Goal: Task Accomplishment & Management: Use online tool/utility

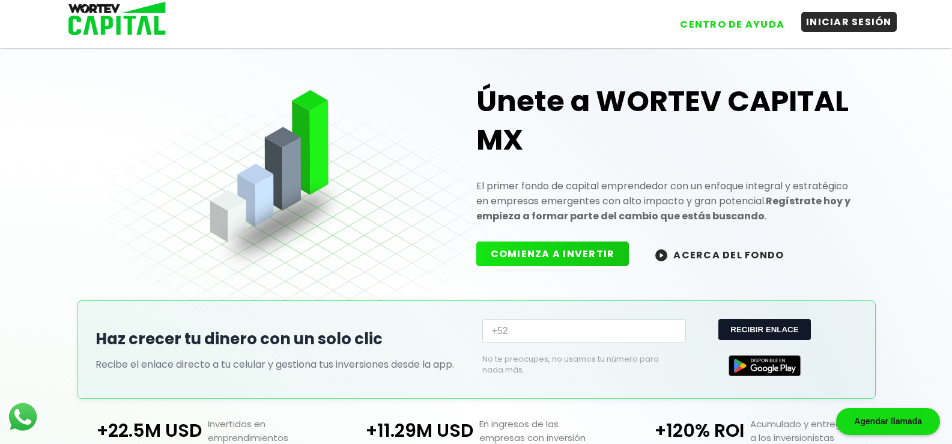
click at [845, 20] on button "INICIAR SESIÓN" at bounding box center [848, 22] width 95 height 20
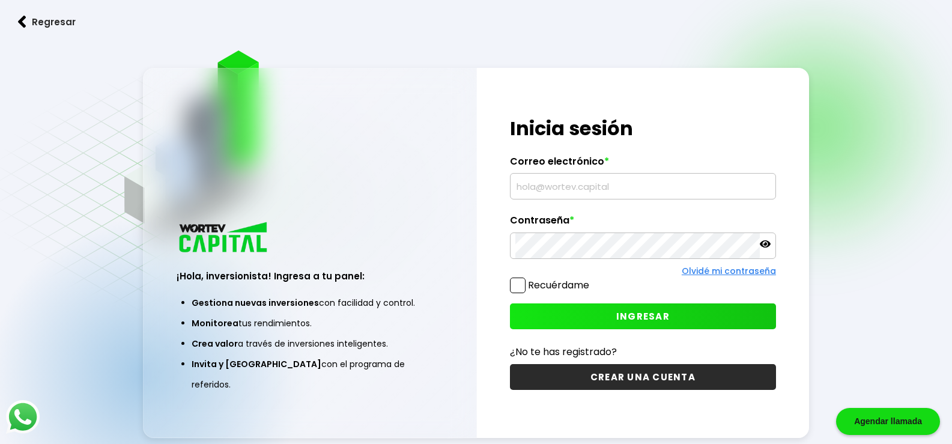
click at [627, 178] on input "text" at bounding box center [642, 186] width 255 height 25
type input "[EMAIL_ADDRESS][DOMAIN_NAME]"
click at [656, 315] on span "INGRESAR" at bounding box center [642, 316] width 53 height 13
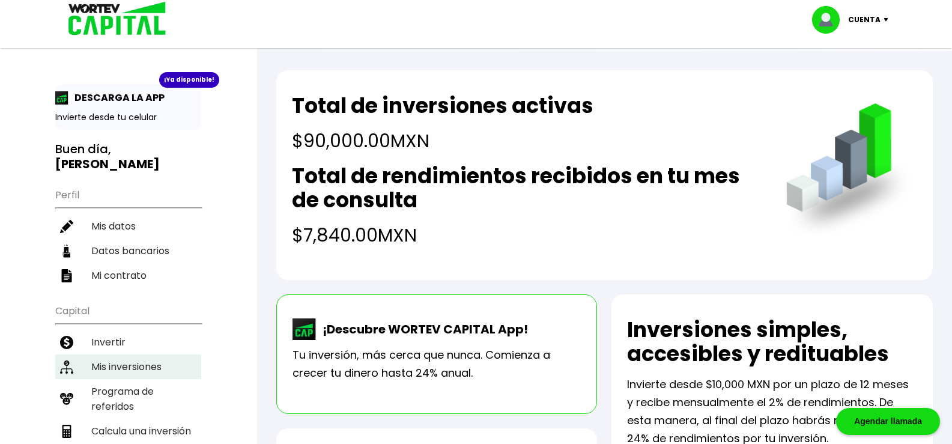
click at [133, 354] on li "Mis inversiones" at bounding box center [128, 366] width 146 height 25
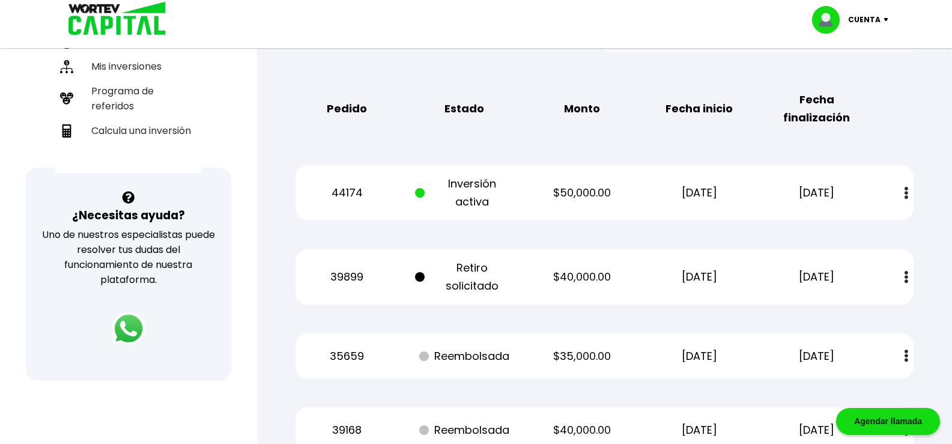
scroll to position [360, 0]
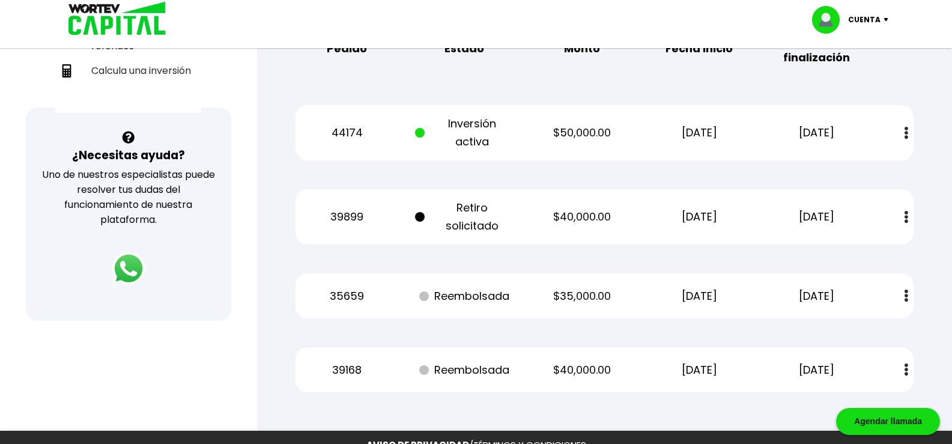
click at [569, 218] on p "$40,000.00" at bounding box center [581, 217] width 99 height 18
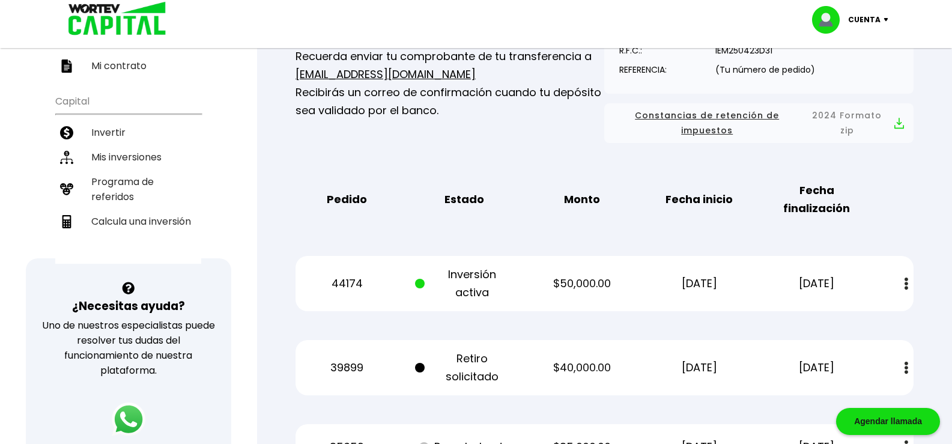
scroll to position [180, 0]
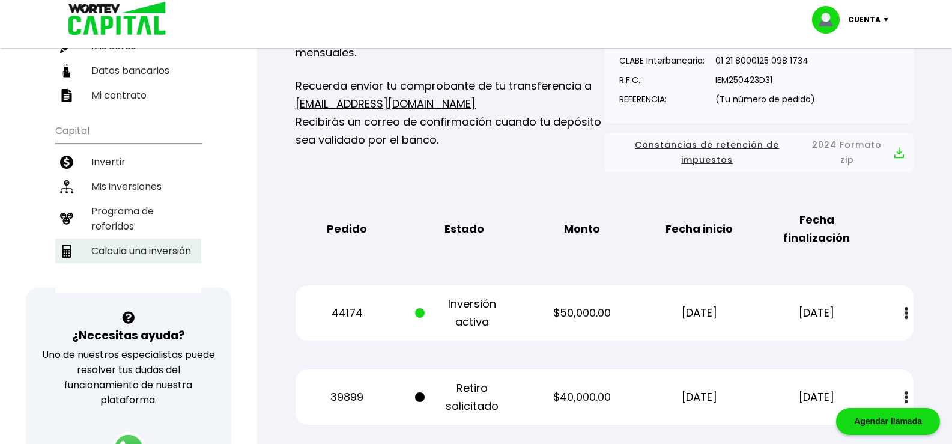
click at [178, 238] on li "Calcula una inversión" at bounding box center [128, 250] width 146 height 25
select select "1"
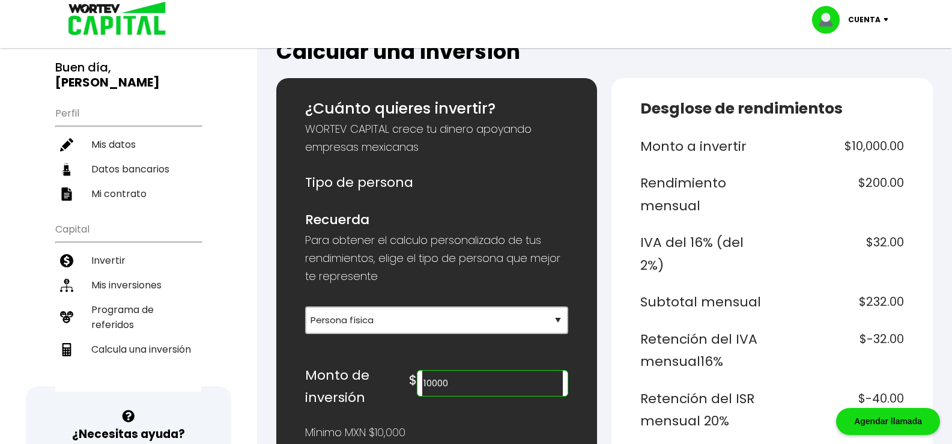
scroll to position [180, 0]
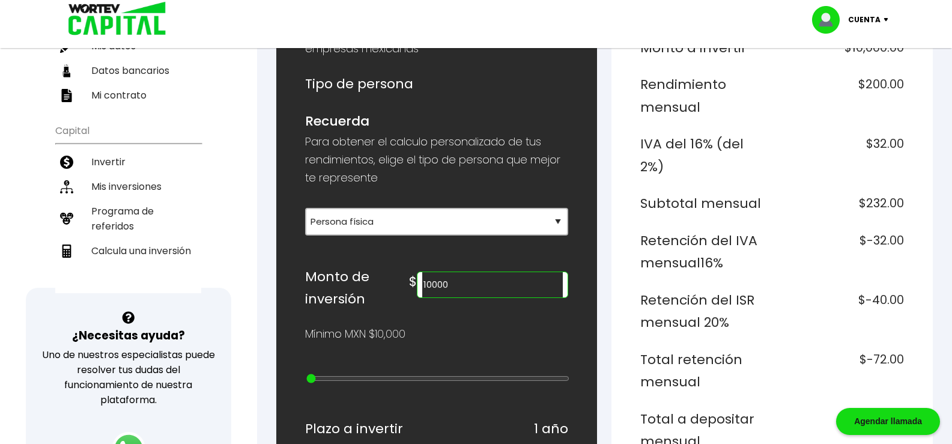
click at [454, 282] on input "10000" at bounding box center [492, 284] width 141 height 25
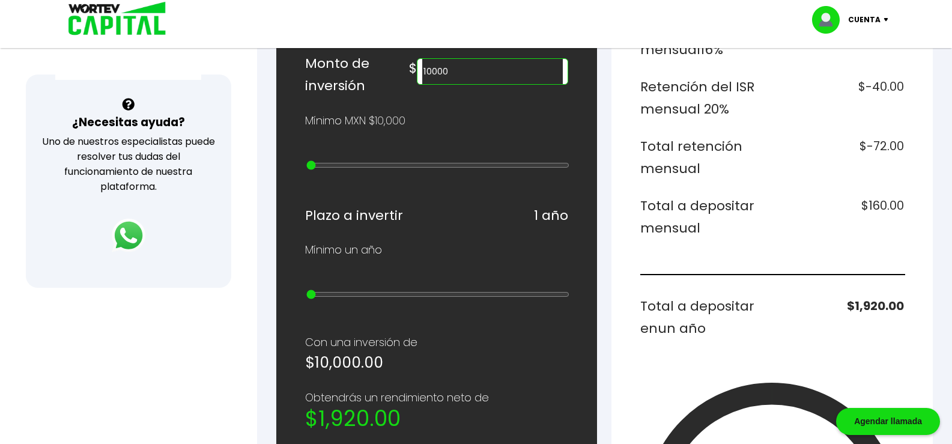
scroll to position [420, 0]
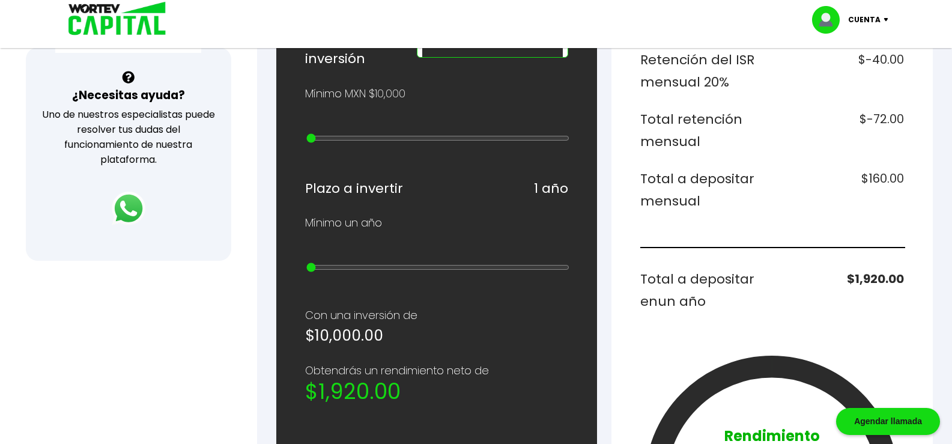
type input "10000"
click at [878, 21] on p "Cuenta" at bounding box center [864, 20] width 32 height 18
click at [851, 75] on li "Cerrar sesión" at bounding box center [851, 80] width 96 height 25
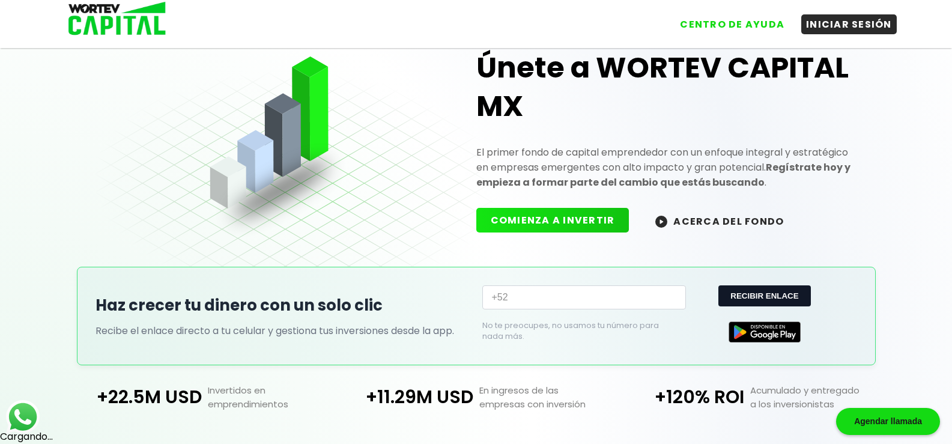
scroll to position [34, 0]
